Goal: Transaction & Acquisition: Purchase product/service

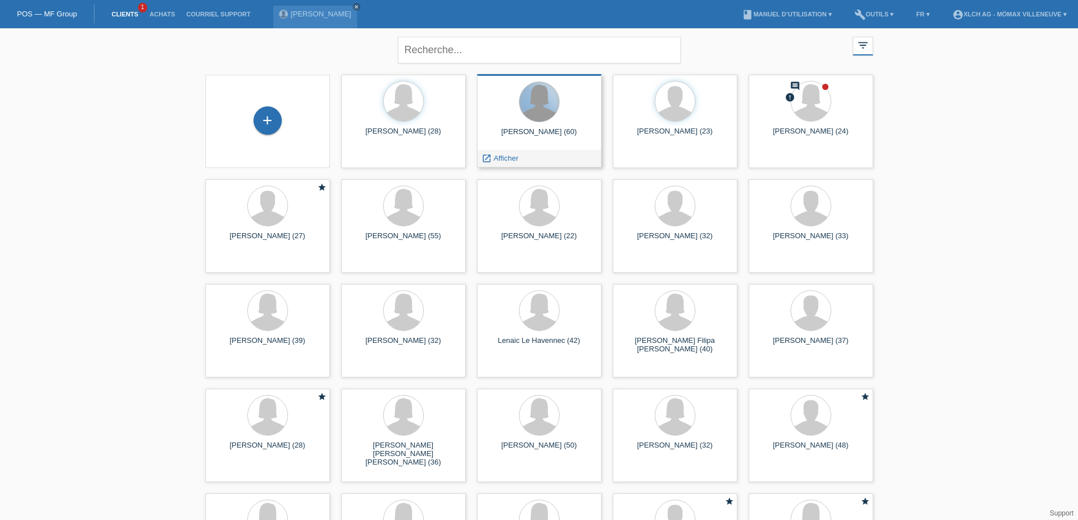
click at [540, 110] on div at bounding box center [540, 102] width 40 height 40
click at [356, 6] on icon "close" at bounding box center [357, 7] width 6 height 6
click at [526, 124] on div "Yves Meunier (60) launch Afficher" at bounding box center [539, 120] width 125 height 93
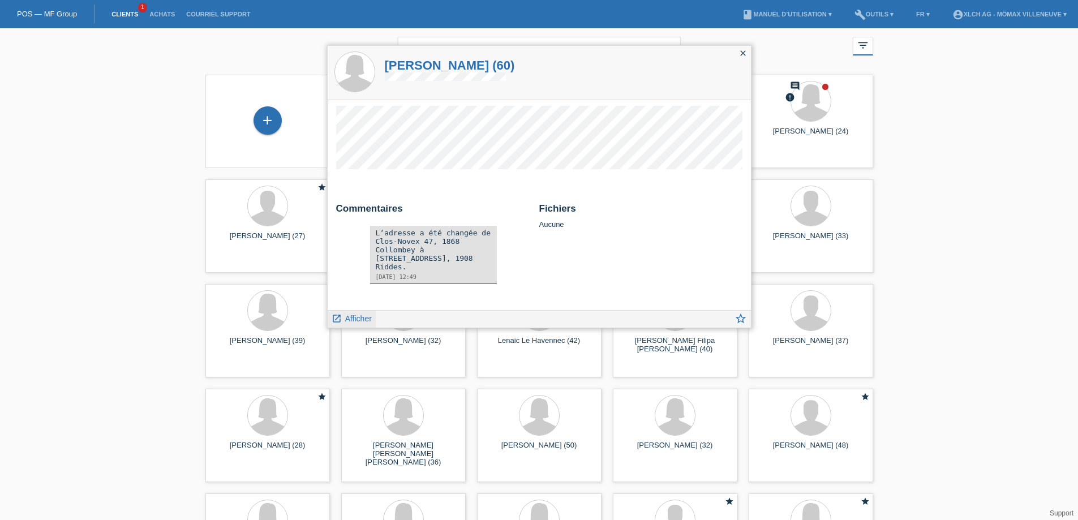
click at [354, 320] on span "Afficher" at bounding box center [358, 318] width 27 height 9
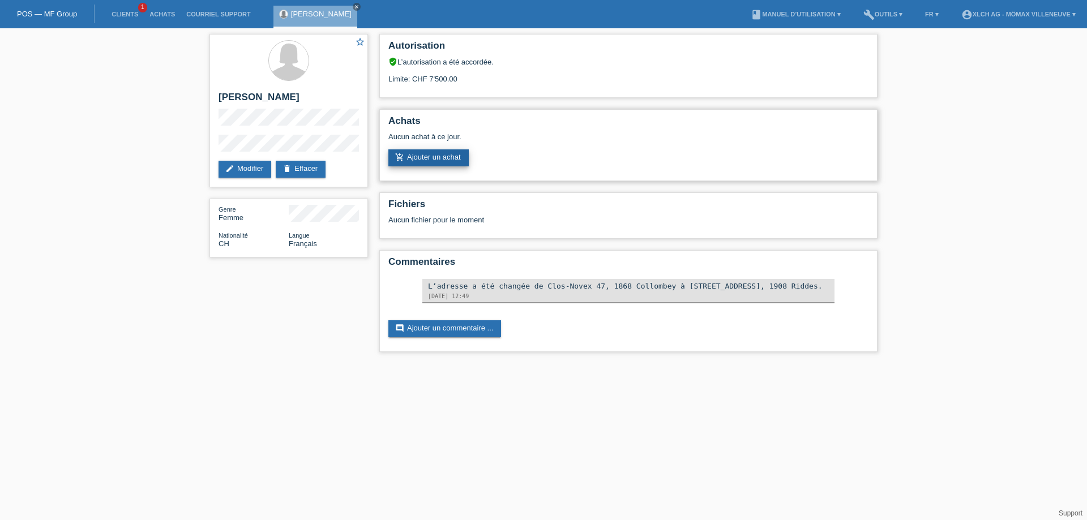
click at [417, 159] on link "add_shopping_cart Ajouter un achat" at bounding box center [428, 157] width 80 height 17
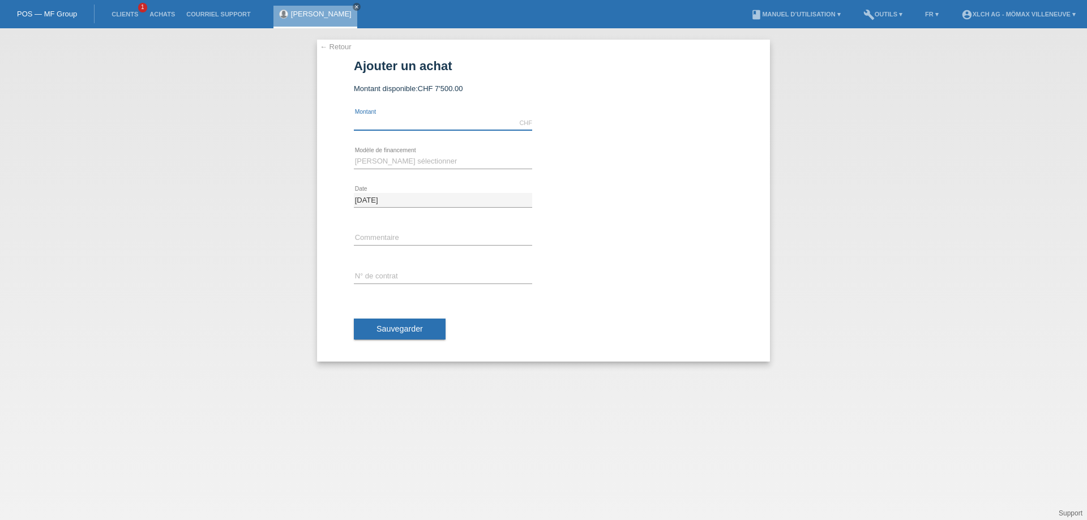
click at [374, 122] on input "text" at bounding box center [443, 123] width 178 height 14
click at [219, 160] on div "← Retour Ajouter un achat Montant disponible: CHF 7'500.00 error" at bounding box center [543, 274] width 1087 height 492
click at [405, 158] on select "Veuillez sélectionner Achat sur facture avec paiement partiel Taux fixes - Paie…" at bounding box center [443, 162] width 178 height 14
select select "112"
click at [354, 155] on select "Veuillez sélectionner Achat sur facture avec paiement partiel Taux fixes - Paie…" at bounding box center [443, 162] width 178 height 14
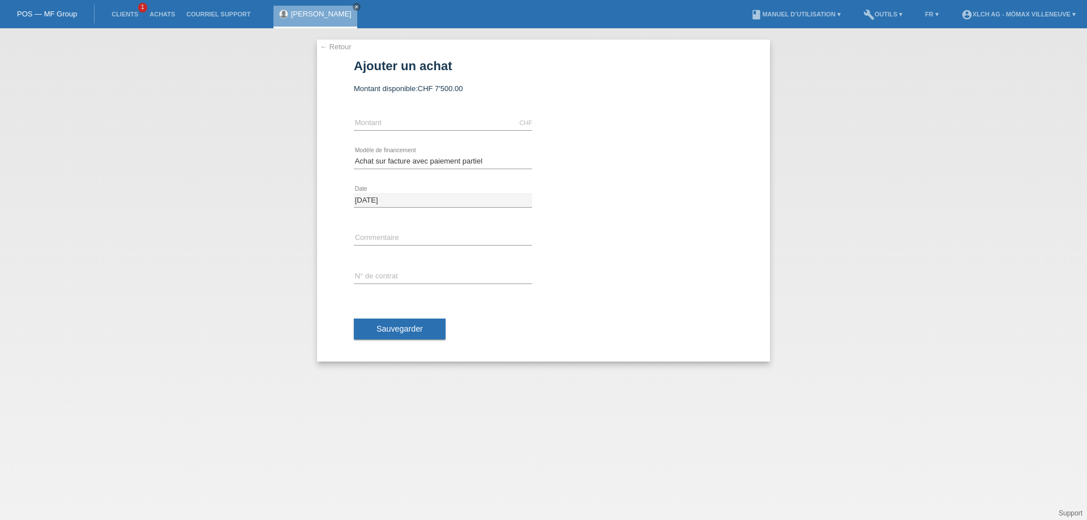
click at [383, 115] on div "CHF error Montant" at bounding box center [443, 123] width 178 height 38
click at [380, 119] on input "text" at bounding box center [443, 123] width 178 height 14
type input "1599.00"
click at [388, 273] on input "text" at bounding box center [443, 277] width 178 height 14
type input "IDMY4V"
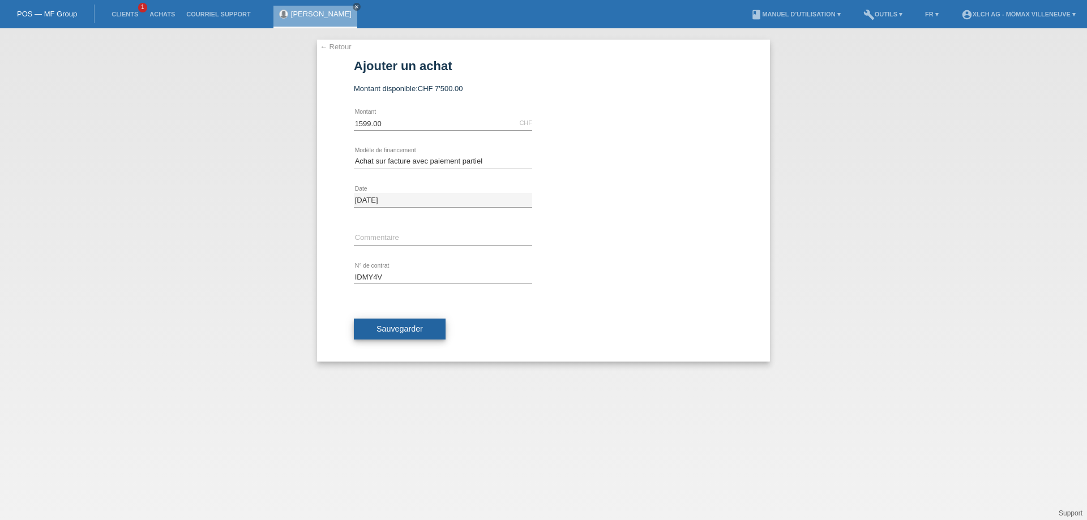
click at [377, 328] on span "Sauvegarder" at bounding box center [399, 328] width 46 height 9
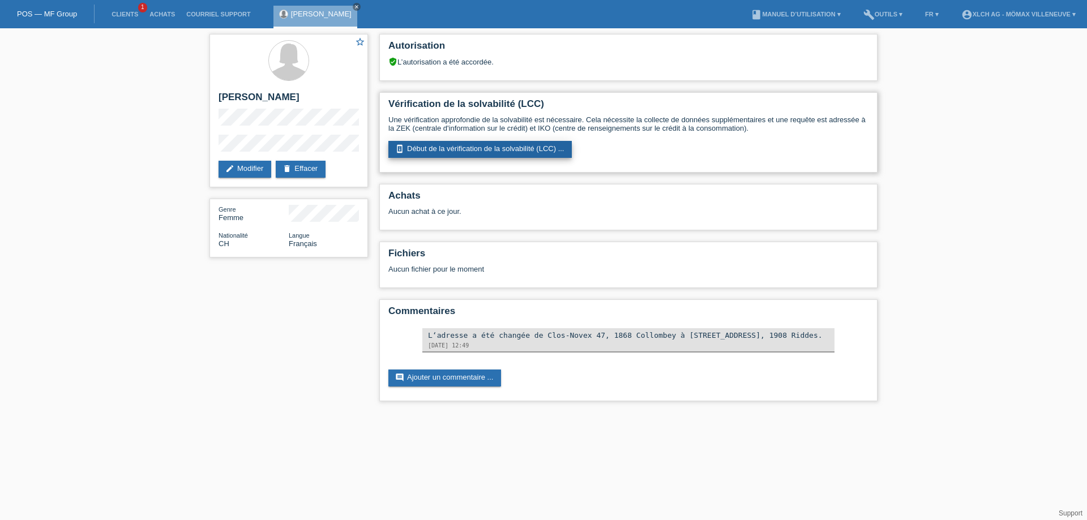
click at [413, 155] on link "perm_device_information Début de la vérification de la solvabilité (LCC) ..." at bounding box center [479, 149] width 183 height 17
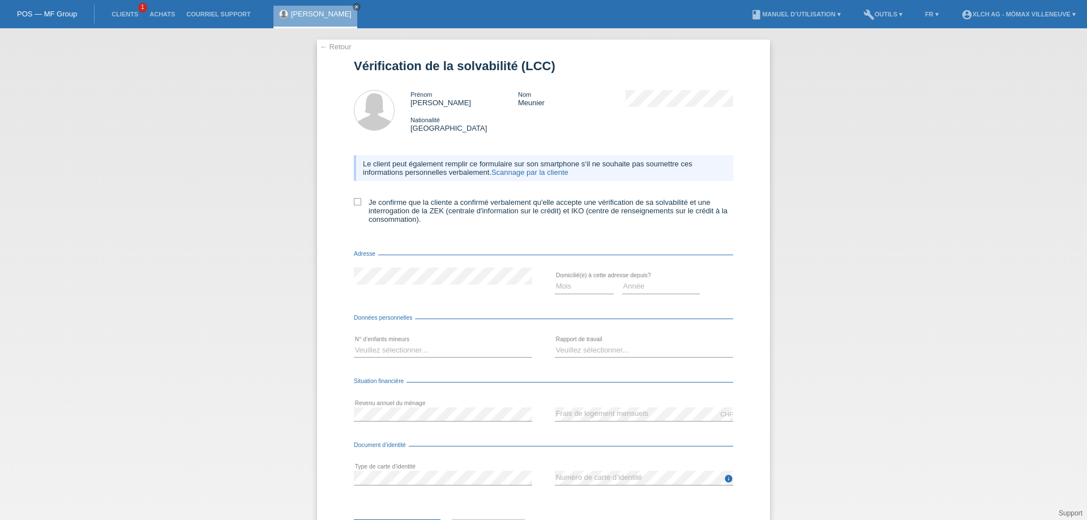
scroll to position [54, 0]
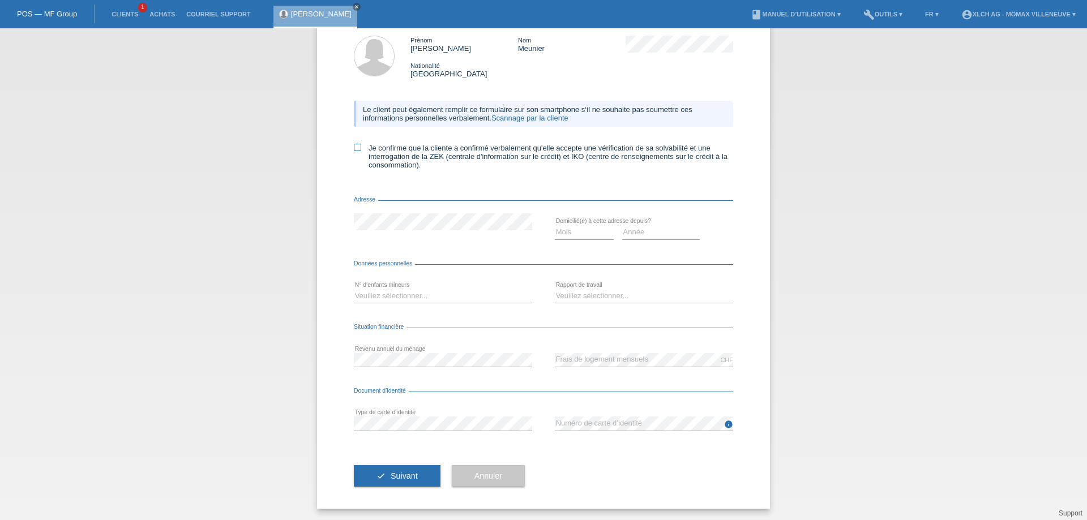
click at [356, 149] on icon at bounding box center [357, 147] width 7 height 7
click at [356, 149] on input "Je confirme que la cliente a confirmé verbalement qu'elle accepte une vérificat…" at bounding box center [357, 147] width 7 height 7
checkbox input "true"
click at [567, 232] on select "Mois 01 02 03 04 05 06 07 08 09 10" at bounding box center [584, 232] width 59 height 14
click at [635, 233] on select "Année 2025 2024 2023 2022 2021 2020 2019 2018 2017 2016 2015 2014 2013 2012 201…" at bounding box center [661, 232] width 78 height 14
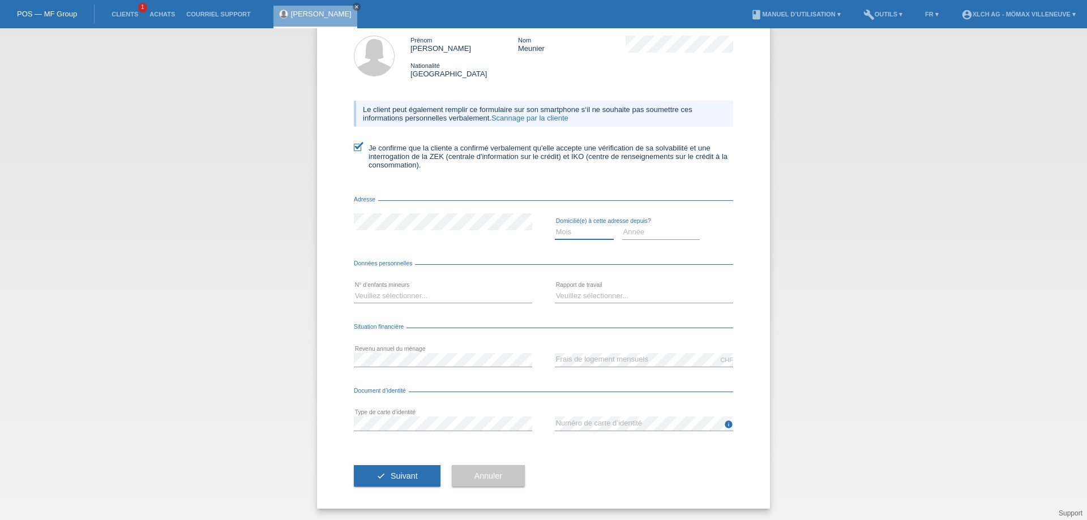
click at [593, 237] on select "Mois 01 02 03 04 05 06 07 08 09 10" at bounding box center [584, 232] width 59 height 14
select select "06"
click at [555, 225] on select "Mois 01 02 03 04 05 06 07 08 09 10" at bounding box center [584, 232] width 59 height 14
click at [643, 230] on select "Année 2025 2024 2023 2022 2021 2020 2019 2018 2017 2016 2015 2014 2013 2012 201…" at bounding box center [661, 232] width 78 height 14
select select "2020"
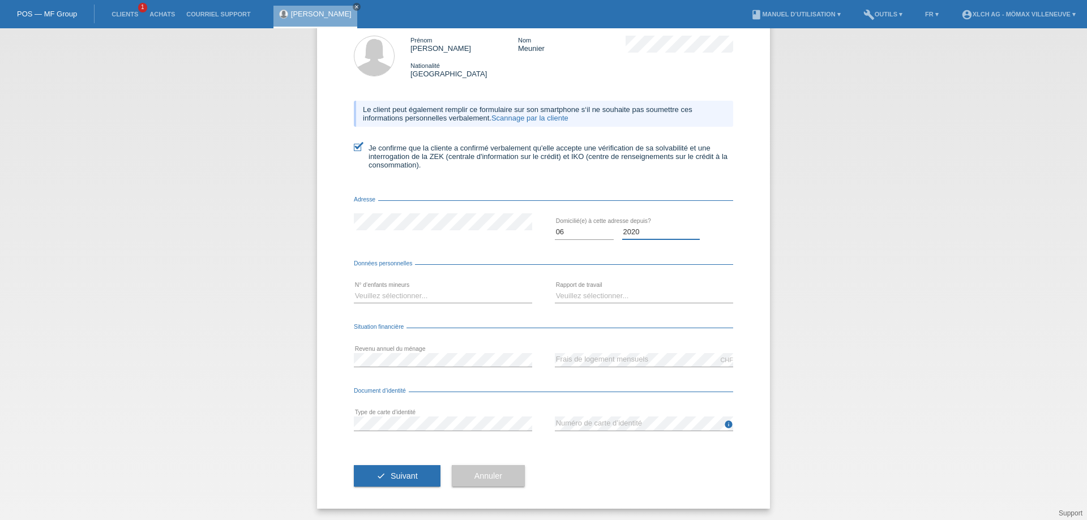
click at [622, 225] on select "Année 2025 2024 2023 2022 2021 2020 2019 2018 2017 2016 2015 2014 2013 2012 201…" at bounding box center [661, 232] width 78 height 14
click at [367, 293] on select "Veuillez sélectionner... 0 1 2 3 4 5 6 7 8 9" at bounding box center [443, 296] width 178 height 14
select select "0"
click at [354, 289] on select "Veuillez sélectionner... 0 1 2 3 4 5 6 7 8 9" at bounding box center [443, 296] width 178 height 14
click at [571, 297] on select "Veuillez sélectionner... A durée indéterminée A durée déterminée Apprenti/étudi…" at bounding box center [644, 296] width 178 height 14
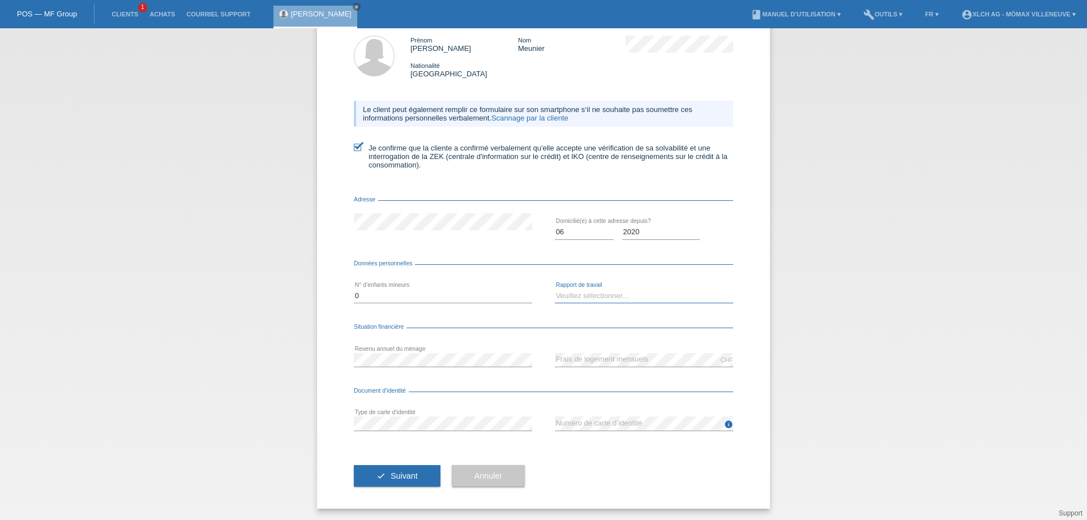
select select "UNLIMITED"
click at [555, 289] on select "Veuillez sélectionner... A durée indéterminée A durée déterminée Apprenti/étudi…" at bounding box center [644, 296] width 178 height 14
click at [371, 482] on button "check Suivant" at bounding box center [397, 476] width 87 height 22
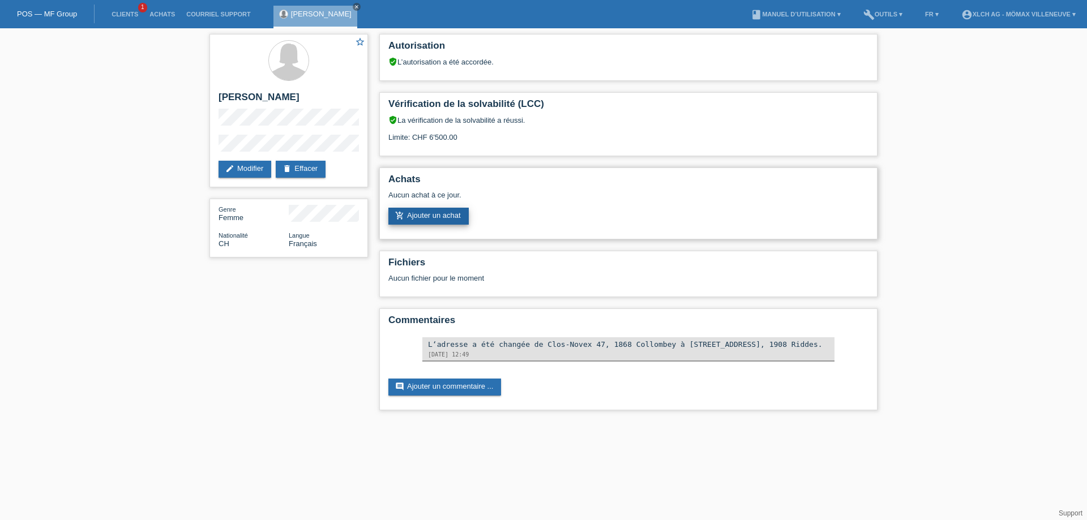
click at [423, 216] on link "add_shopping_cart Ajouter un achat" at bounding box center [428, 216] width 80 height 17
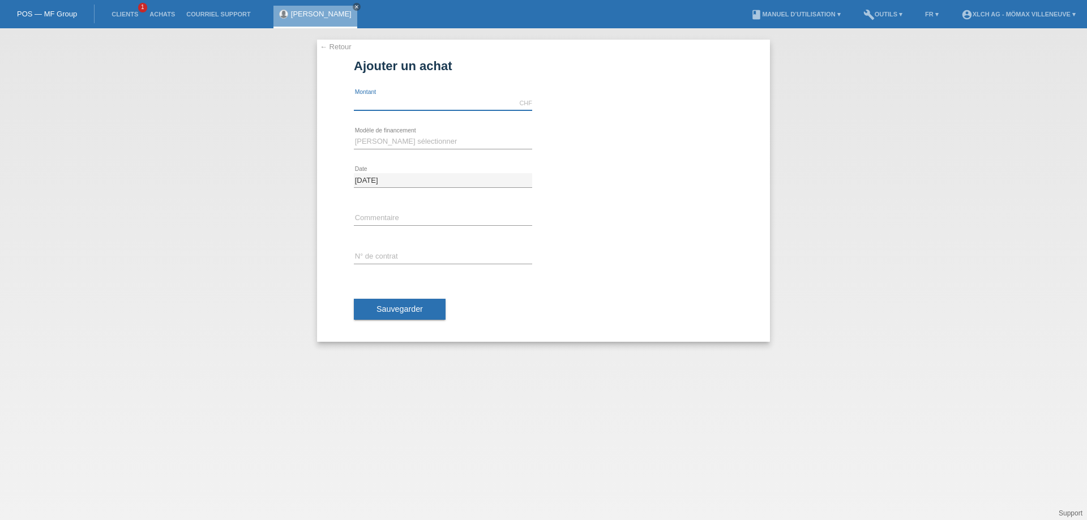
click at [383, 104] on input "text" at bounding box center [443, 103] width 178 height 14
type input "1599.00"
click at [382, 130] on div "[PERSON_NAME] sélectionner Achat sur facture avec paiement partiel Taux fixes -…" at bounding box center [443, 142] width 178 height 38
click at [391, 134] on div "[PERSON_NAME] sélectionner Achat sur facture avec paiement partiel Taux fixes -…" at bounding box center [443, 142] width 178 height 38
click at [395, 141] on select "[PERSON_NAME] sélectionner Achat sur facture avec paiement partiel Taux fixes -…" at bounding box center [443, 142] width 178 height 14
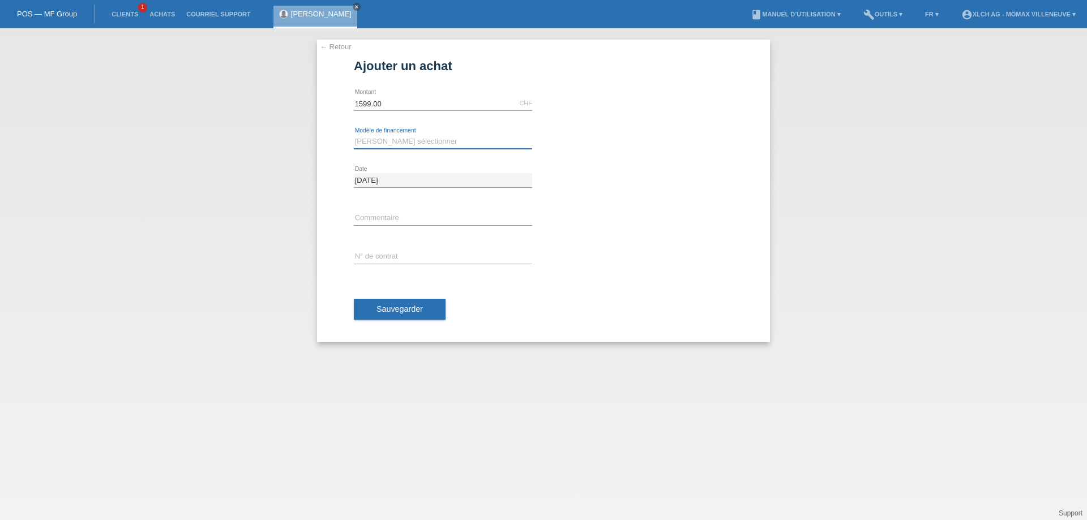
select select "112"
click at [354, 135] on select "Veuillez sélectionner Achat sur facture avec paiement partiel Taux fixes - Paie…" at bounding box center [443, 142] width 178 height 14
click at [389, 246] on div "error N° de contrat" at bounding box center [443, 257] width 178 height 38
click at [390, 264] on icon at bounding box center [443, 264] width 178 height 1
click at [393, 260] on input "text" at bounding box center [443, 257] width 178 height 14
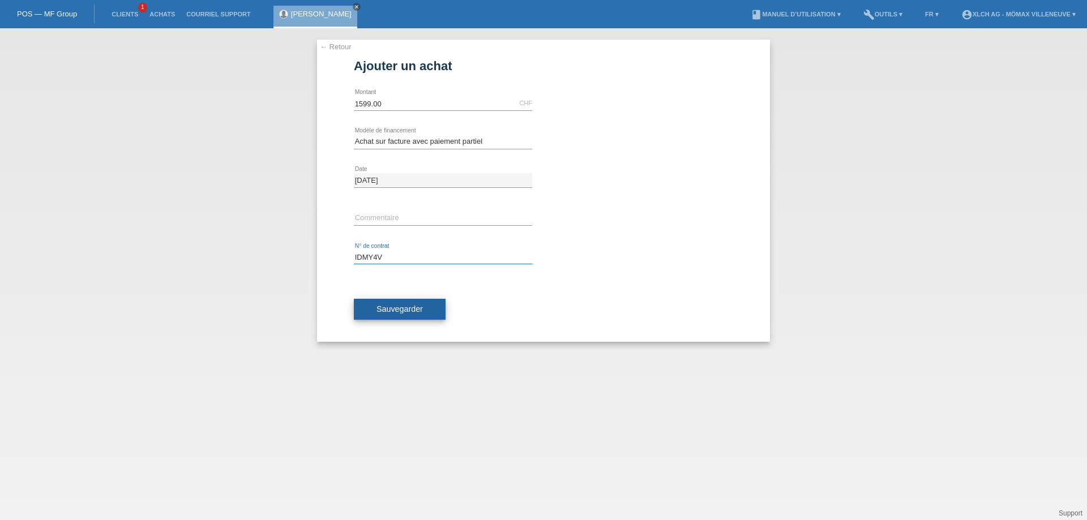
type input "IDMY4V"
click at [375, 309] on button "Sauvegarder" at bounding box center [400, 310] width 92 height 22
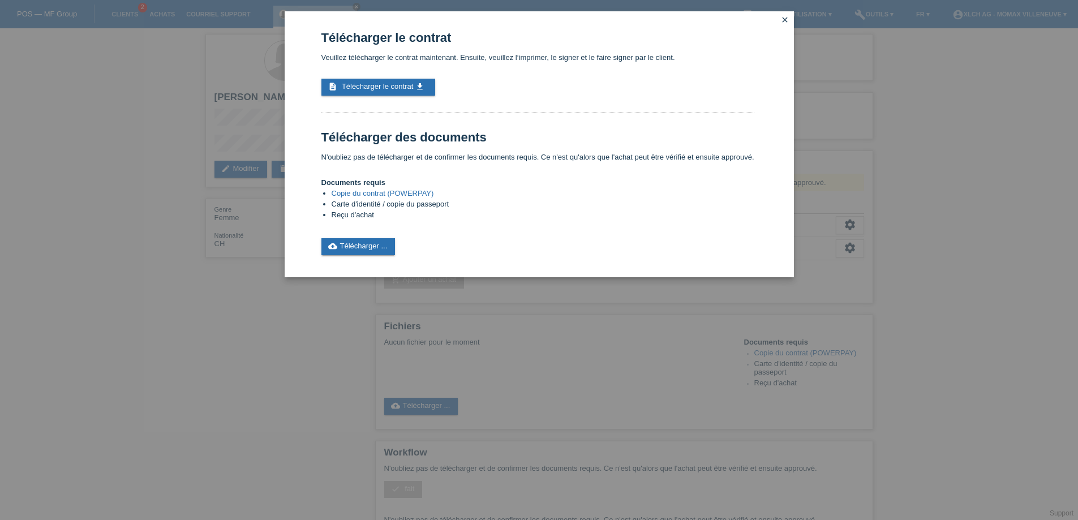
click at [244, 403] on div "Télécharger le contrat Veuillez télécharger le contrat maintenant. Ensuite, veu…" at bounding box center [539, 260] width 1078 height 520
click at [784, 18] on icon "close" at bounding box center [785, 19] width 9 height 9
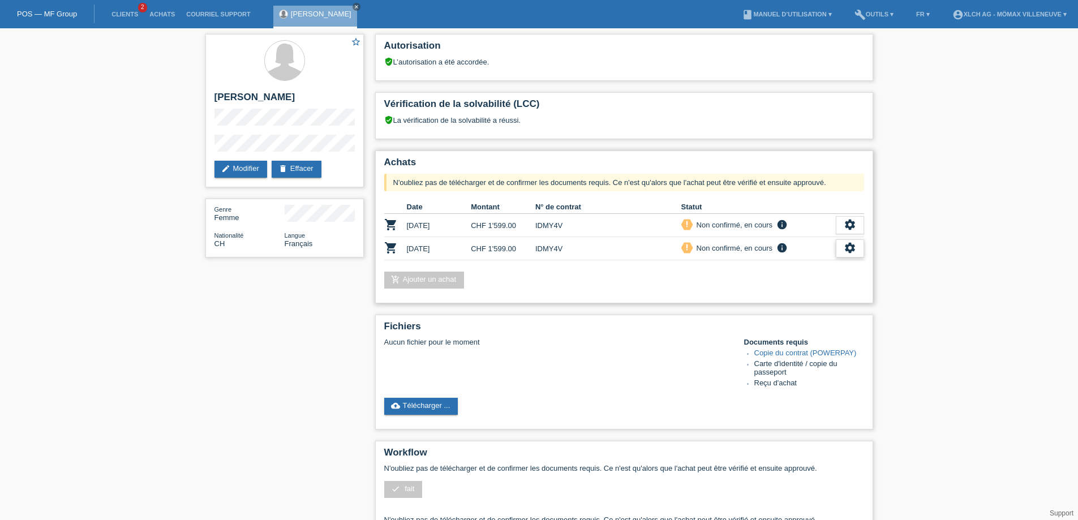
click at [845, 246] on icon "settings" at bounding box center [850, 248] width 12 height 12
click at [847, 249] on icon "settings" at bounding box center [850, 248] width 12 height 12
click at [799, 336] on span "Le client s'est retiré de l'achat..." at bounding box center [808, 334] width 106 height 14
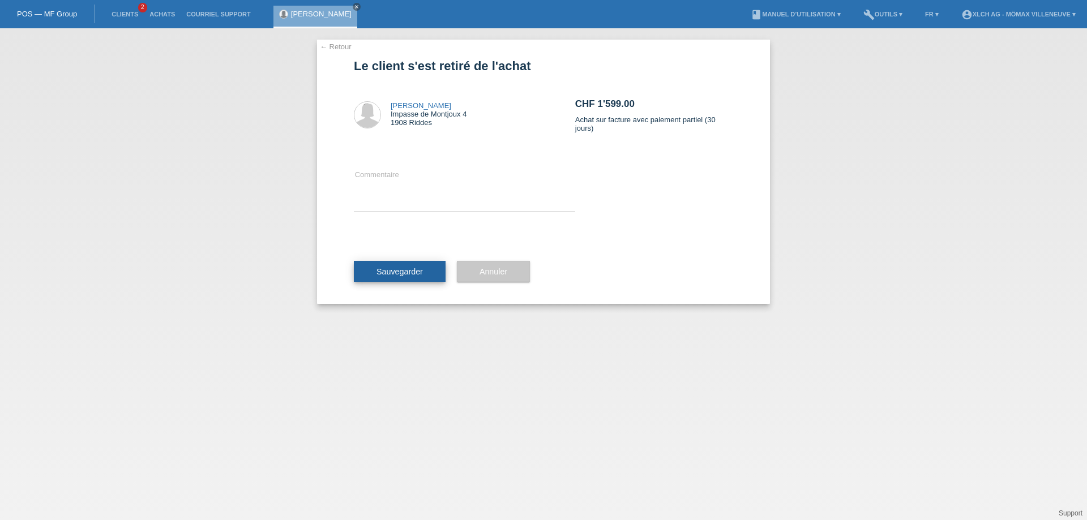
click at [417, 272] on span "Sauvegarder" at bounding box center [399, 271] width 46 height 9
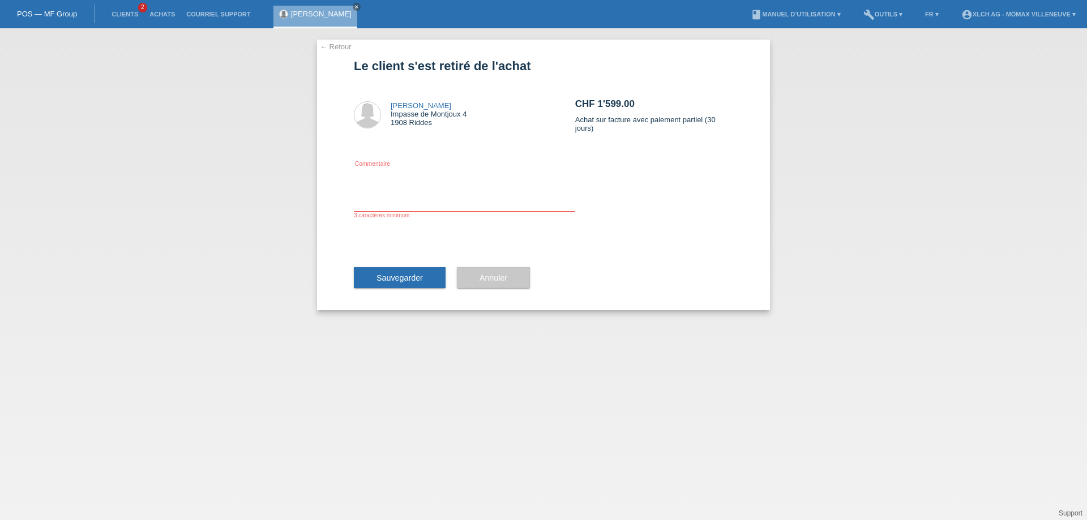
click at [385, 203] on textarea at bounding box center [464, 190] width 221 height 44
type textarea "trop cher"
click at [408, 280] on span "Sauvegarder" at bounding box center [399, 277] width 46 height 9
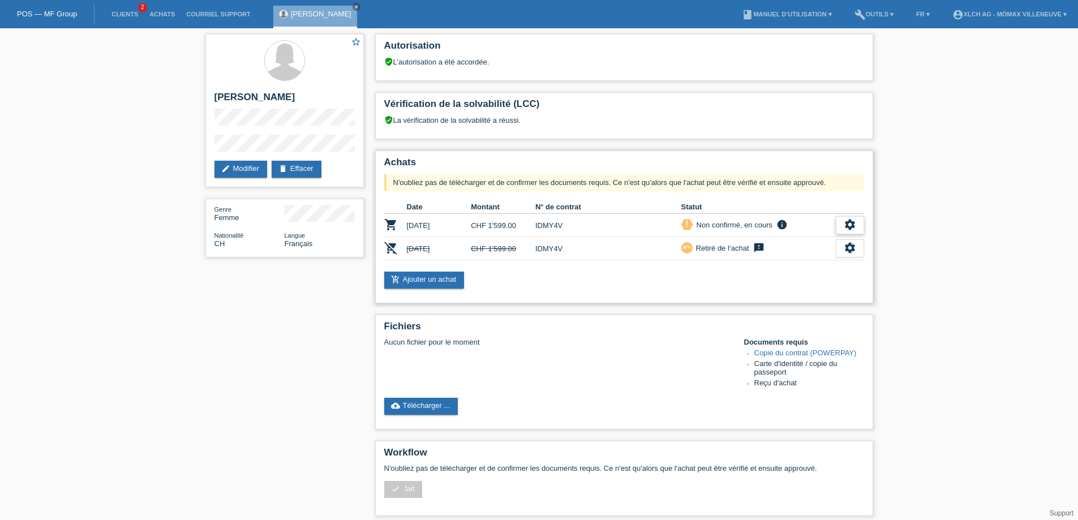
click at [849, 222] on icon "settings" at bounding box center [850, 225] width 12 height 12
click at [850, 226] on icon "settings" at bounding box center [850, 225] width 12 height 12
click at [853, 221] on icon "settings" at bounding box center [850, 225] width 12 height 12
click at [813, 292] on span "Le client s'est retiré de l'achat..." at bounding box center [808, 294] width 106 height 14
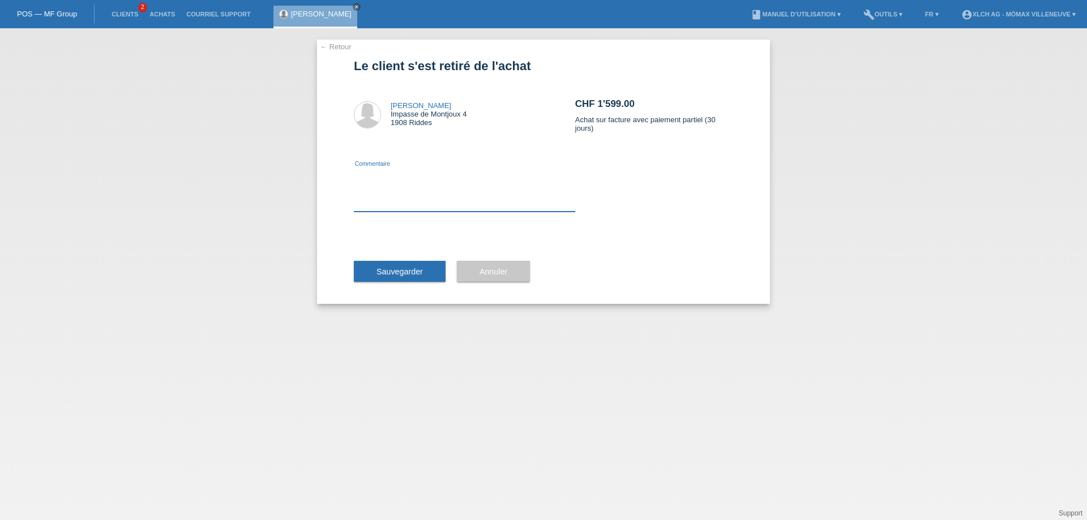
click at [375, 204] on textarea at bounding box center [464, 190] width 221 height 44
type textarea "trop cher"
click at [389, 272] on span "Sauvegarder" at bounding box center [399, 271] width 46 height 9
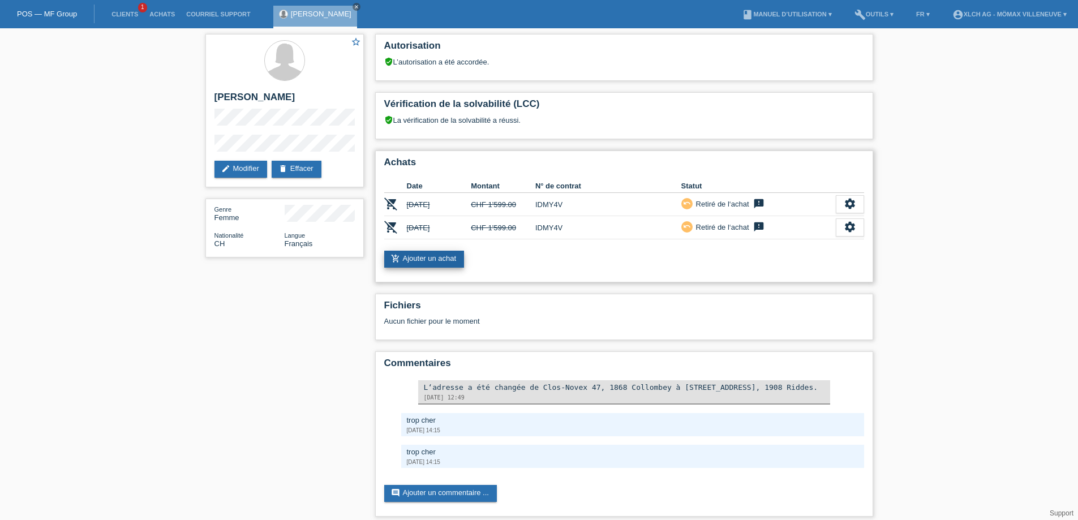
click at [449, 258] on link "add_shopping_cart Ajouter un achat" at bounding box center [424, 259] width 80 height 17
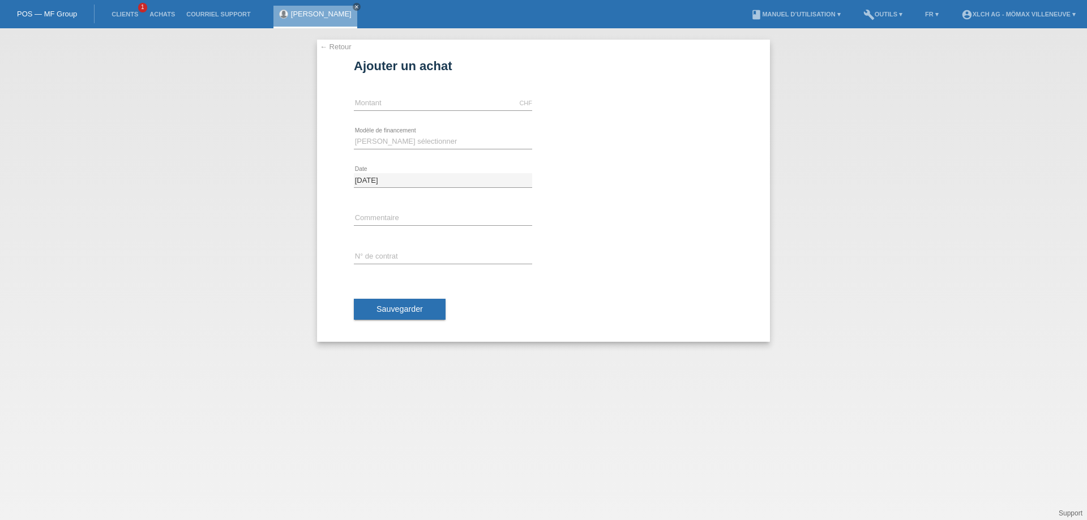
click at [336, 46] on link "← Retour" at bounding box center [336, 46] width 32 height 8
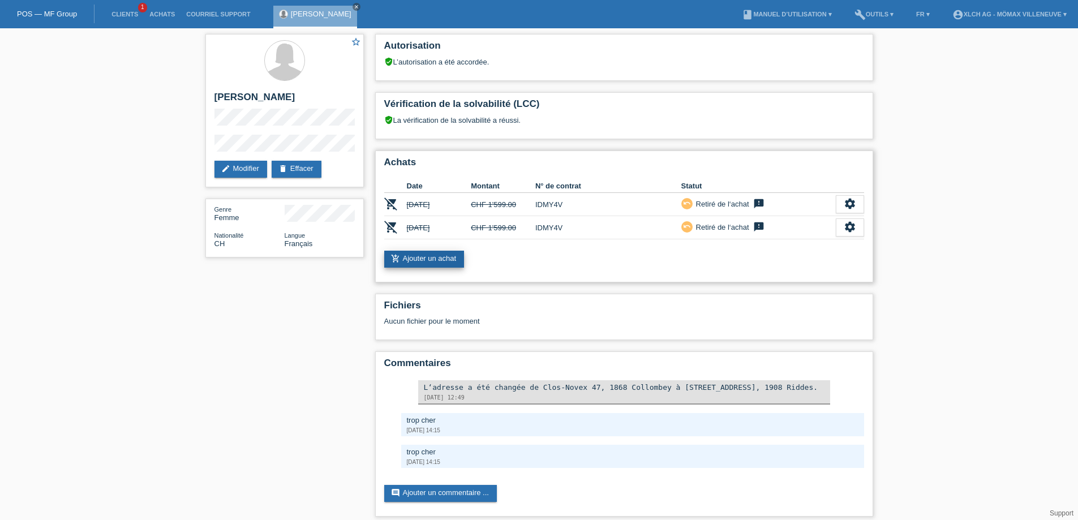
click at [452, 258] on link "add_shopping_cart Ajouter un achat" at bounding box center [424, 259] width 80 height 17
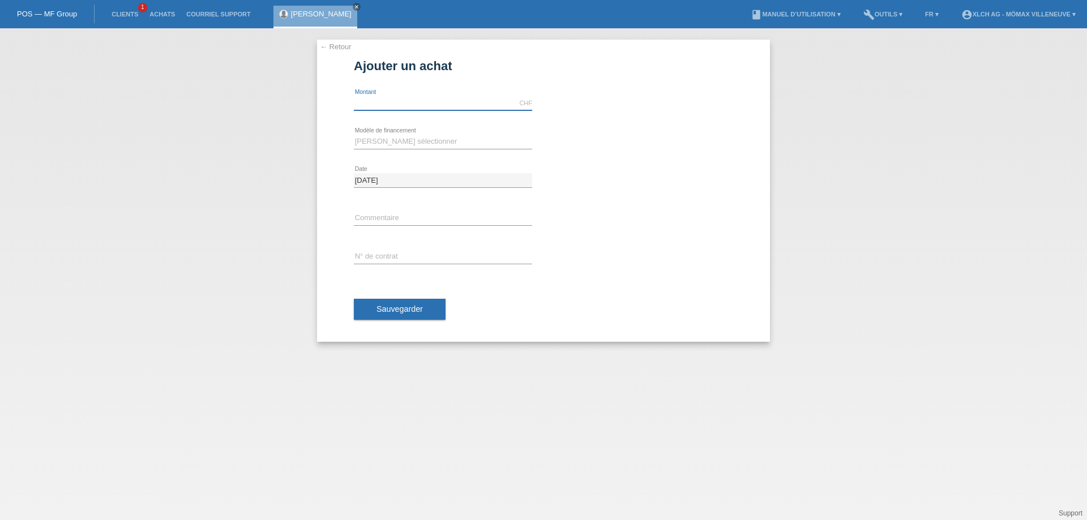
click at [384, 104] on input "text" at bounding box center [443, 103] width 178 height 14
type input "1119.30"
click at [429, 142] on select "Veuillez sélectionner Achat sur facture avec paiement partiel Taux fixes - Paie…" at bounding box center [443, 142] width 178 height 14
select select "112"
click at [354, 135] on select "Veuillez sélectionner Achat sur facture avec paiement partiel Taux fixes - Paie…" at bounding box center [443, 142] width 178 height 14
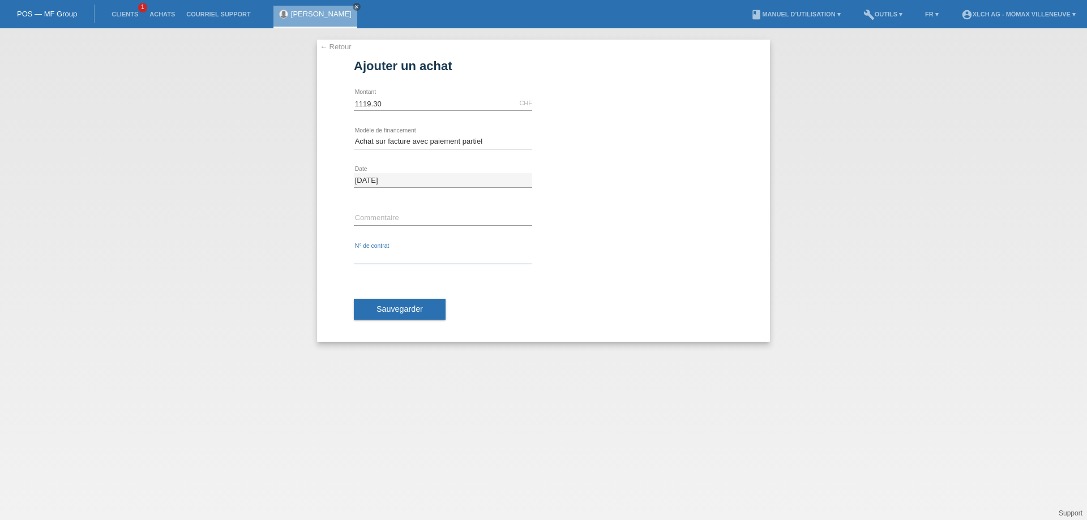
click at [378, 256] on input "text" at bounding box center [443, 257] width 178 height 14
type input "IDMY4V"
click at [427, 311] on button "Sauvegarder" at bounding box center [400, 310] width 92 height 22
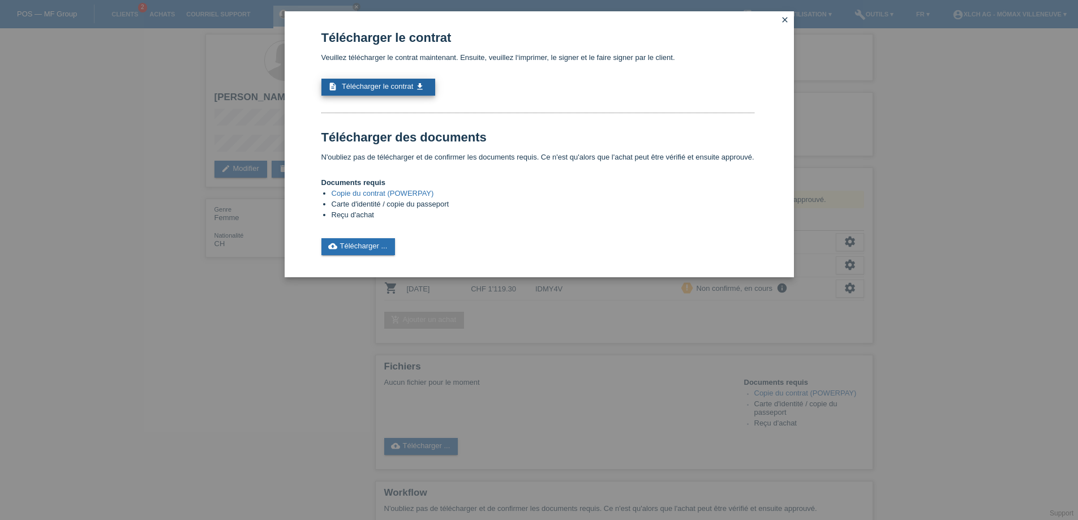
click at [401, 87] on span "Télécharger le contrat" at bounding box center [377, 86] width 71 height 8
click at [386, 245] on link "cloud_upload Télécharger ..." at bounding box center [359, 246] width 74 height 17
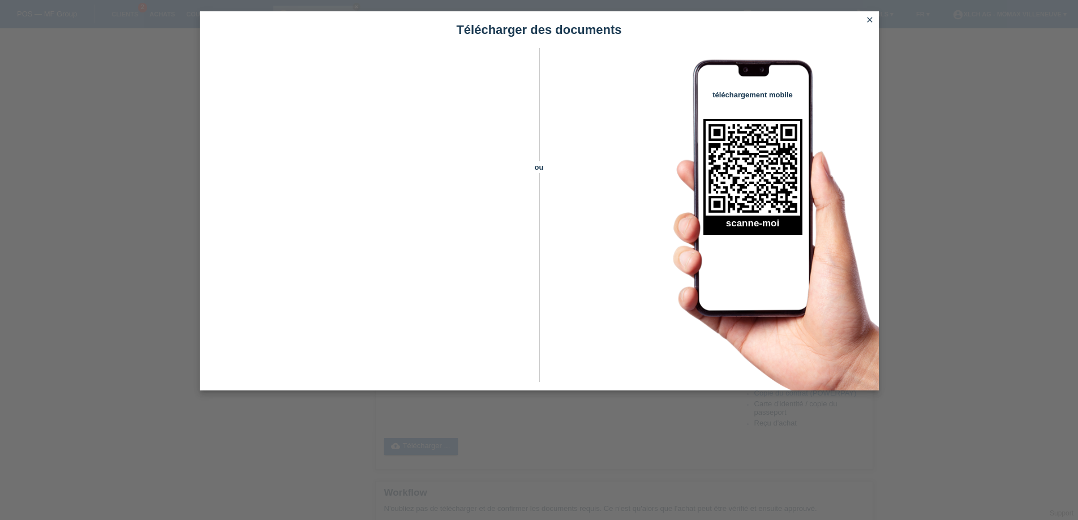
click at [867, 20] on icon "close" at bounding box center [870, 19] width 9 height 9
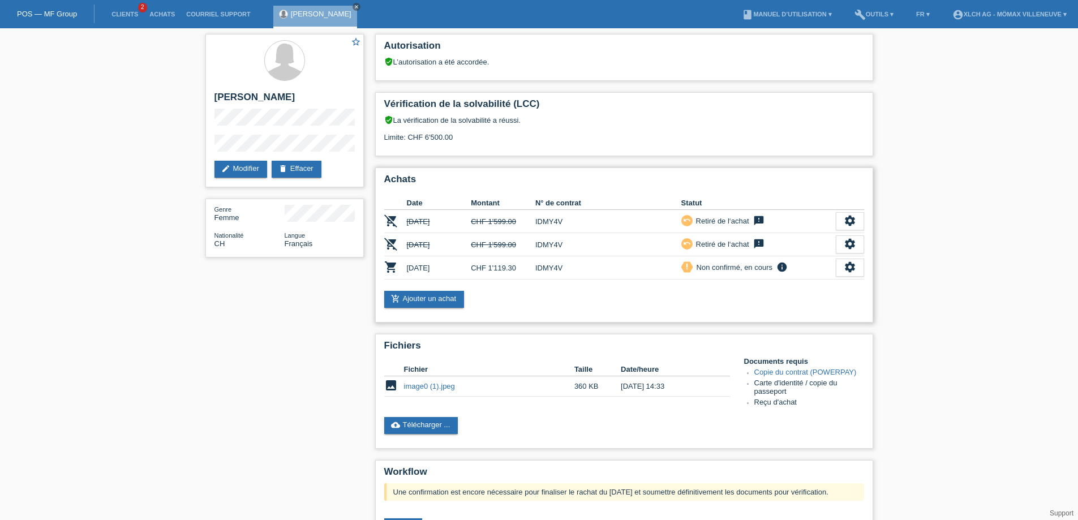
scroll to position [57, 0]
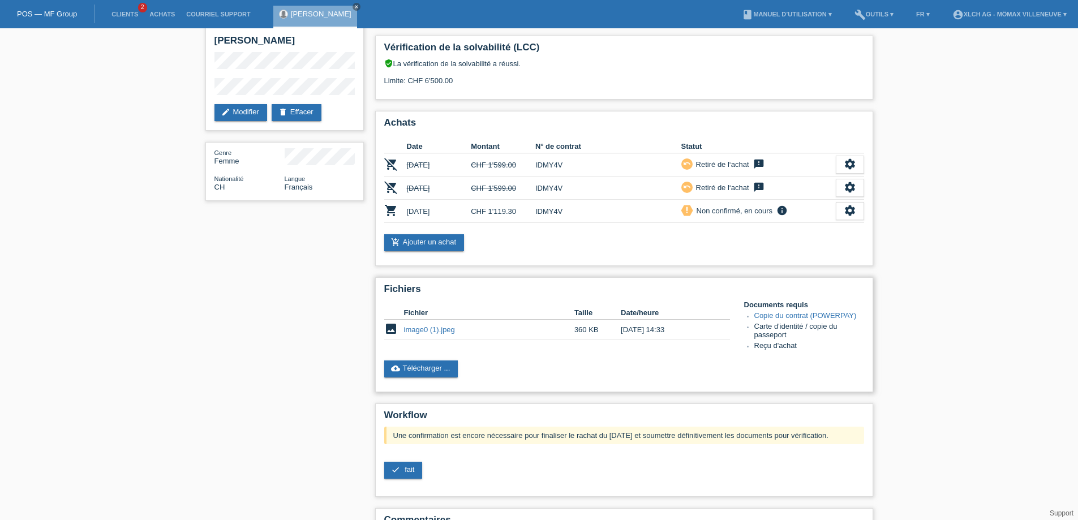
click at [427, 326] on link "image0 (1).jpeg" at bounding box center [429, 330] width 51 height 8
click at [438, 366] on link "cloud_upload Télécharger ..." at bounding box center [421, 369] width 74 height 17
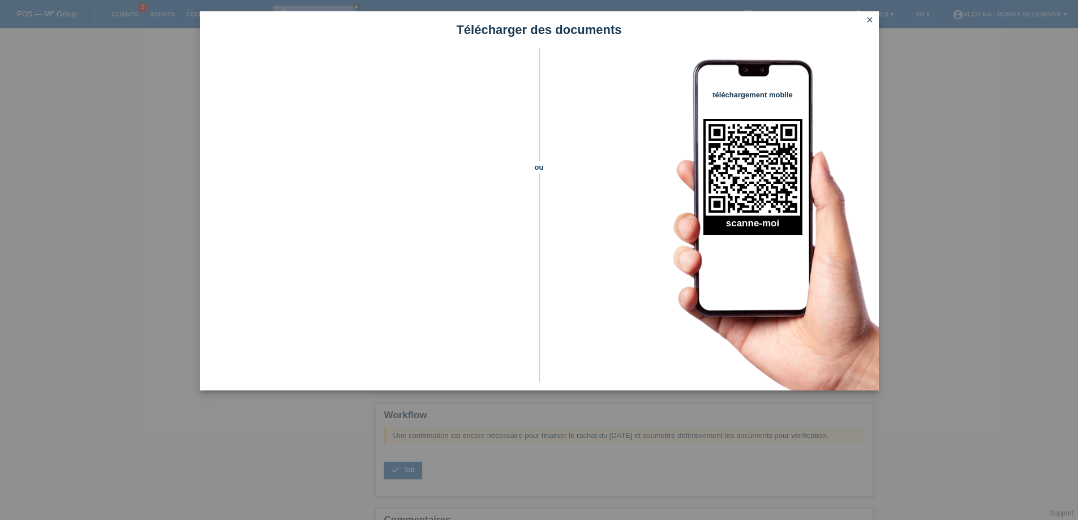
click at [867, 24] on link "close" at bounding box center [870, 20] width 15 height 13
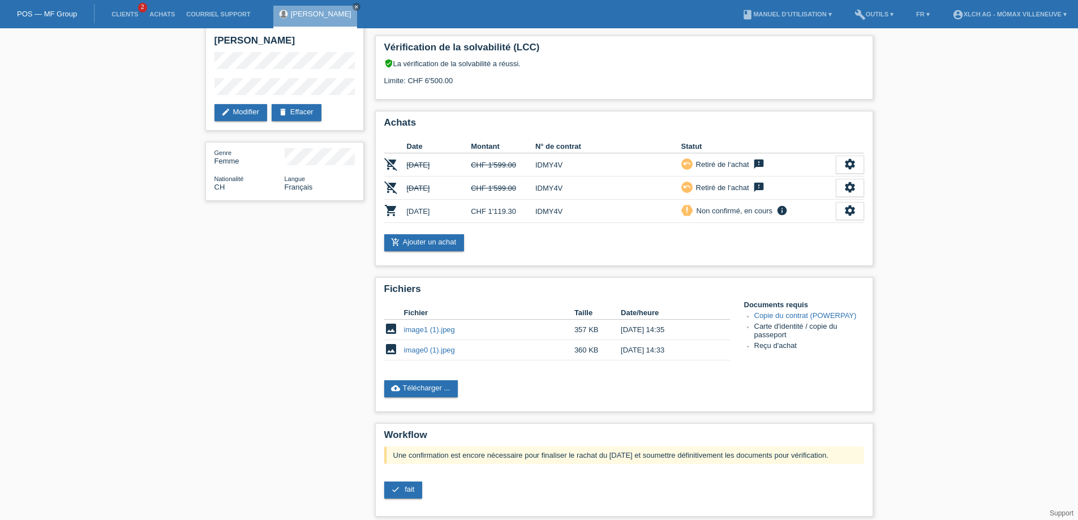
scroll to position [113, 0]
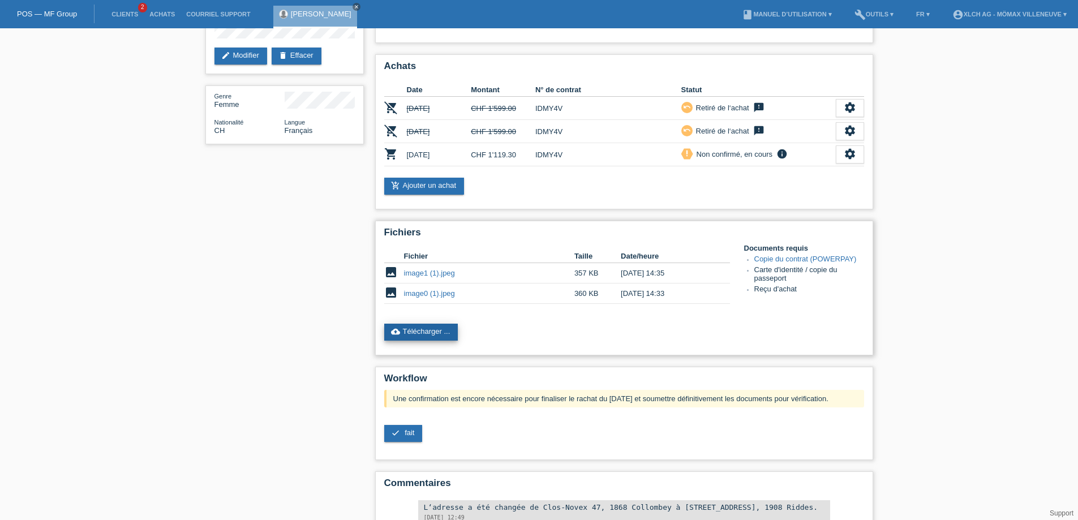
click at [418, 339] on link "cloud_upload Télécharger ..." at bounding box center [421, 332] width 74 height 17
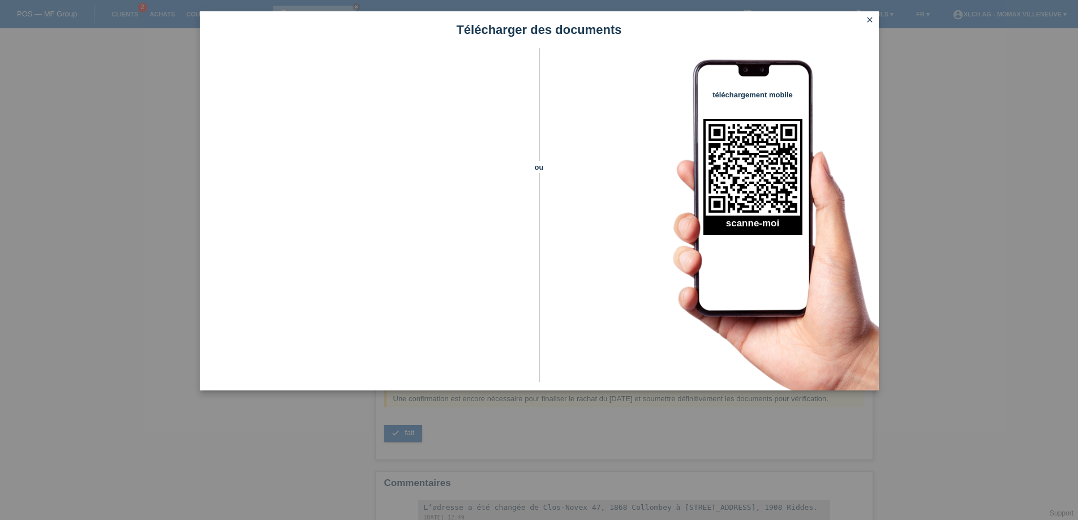
click at [870, 21] on icon "close" at bounding box center [870, 19] width 9 height 9
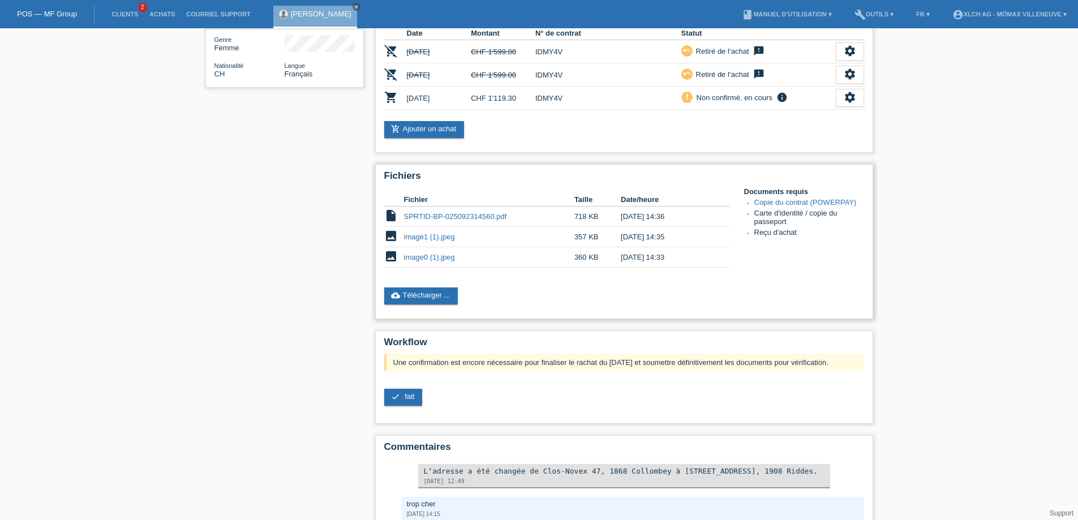
scroll to position [262, 0]
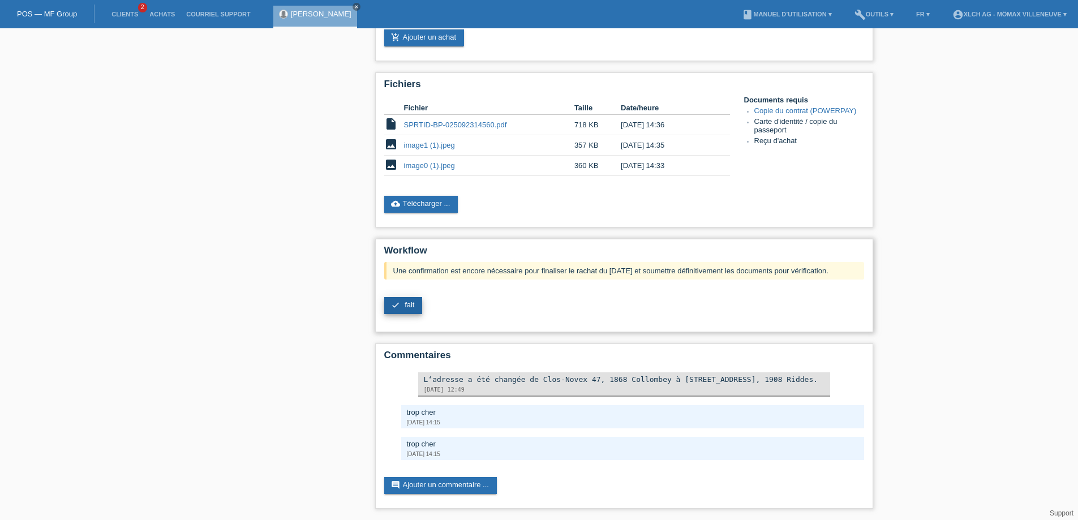
click at [396, 303] on icon "check" at bounding box center [395, 305] width 9 height 9
click at [402, 307] on link "check fait" at bounding box center [403, 305] width 38 height 17
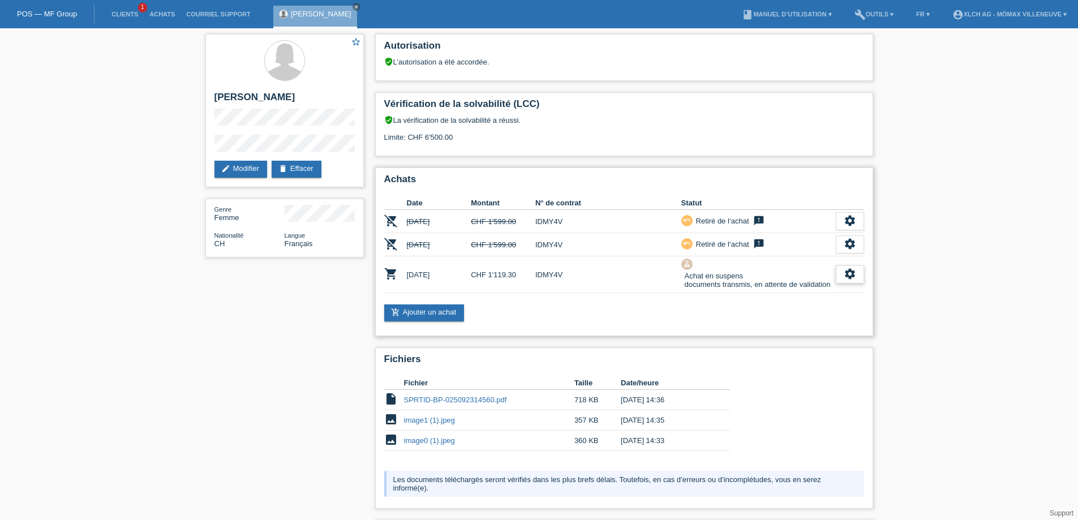
click at [855, 276] on icon "settings" at bounding box center [850, 274] width 12 height 12
